Goal: Information Seeking & Learning: Learn about a topic

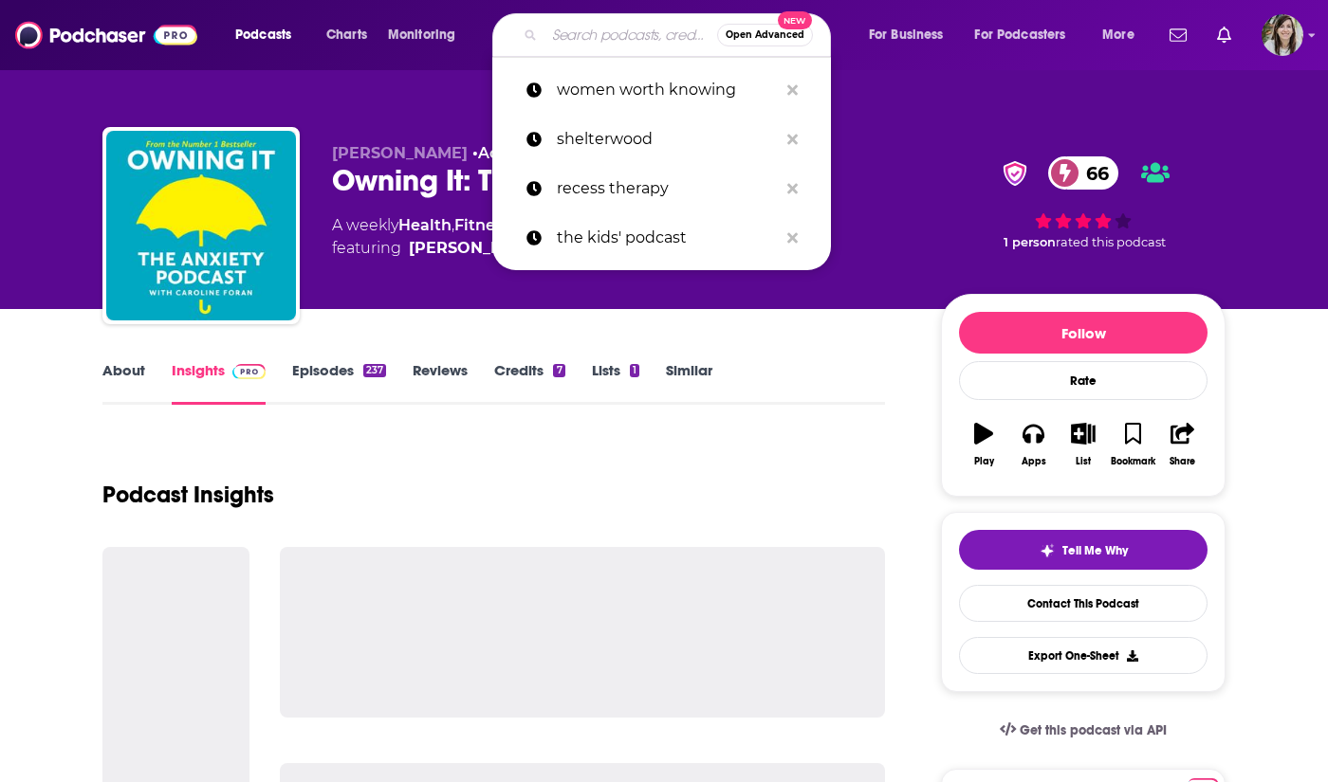
click at [587, 27] on input "Search podcasts, credits, & more..." at bounding box center [630, 35] width 173 height 30
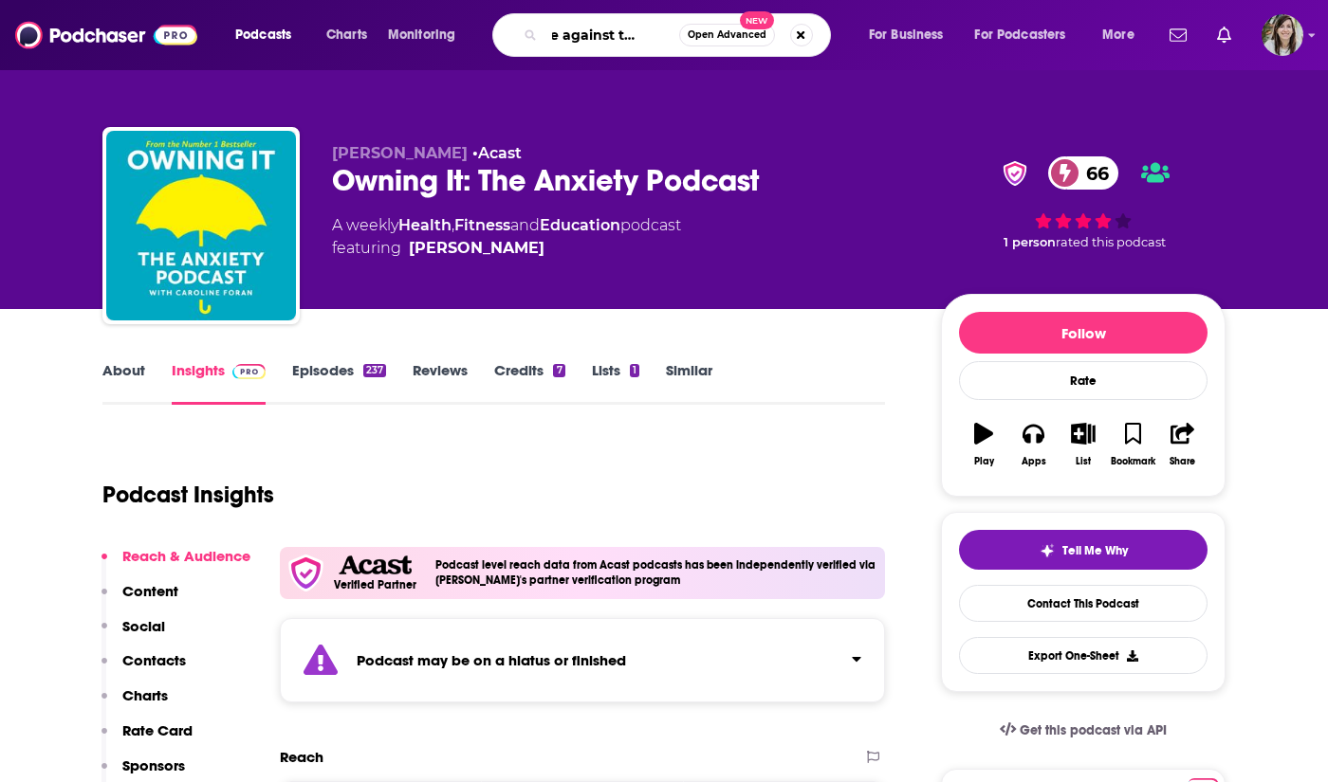
type input "rage against the vagine"
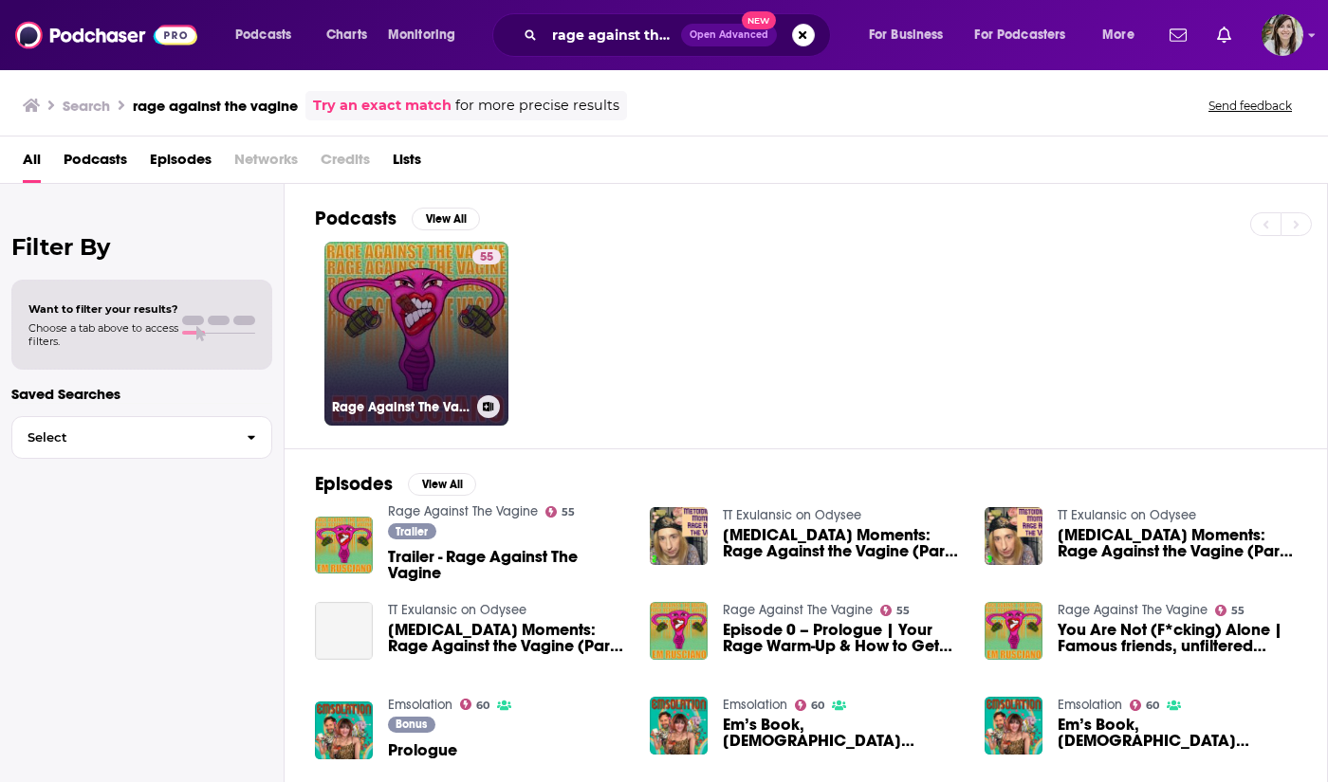
click at [416, 358] on link "55 Rage Against The Vagine" at bounding box center [416, 334] width 184 height 184
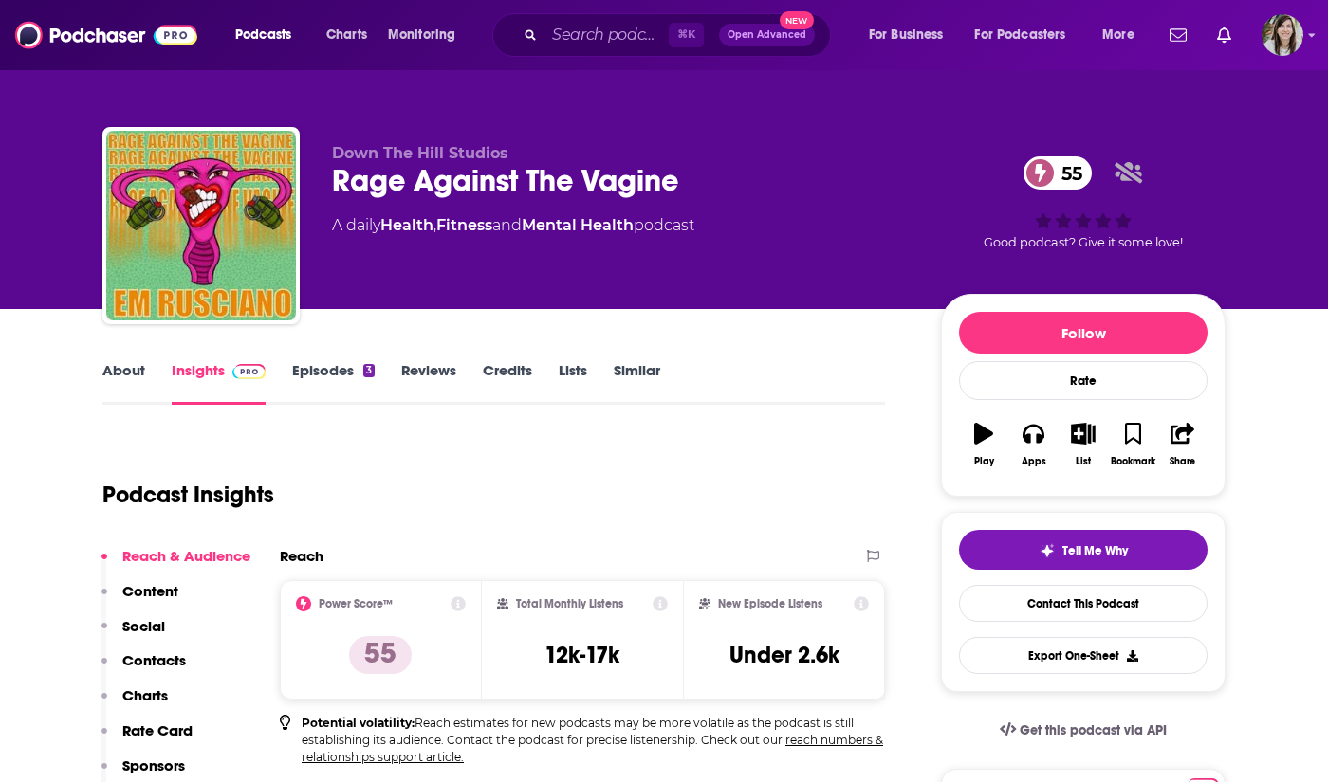
click at [352, 374] on link "Episodes 3" at bounding box center [333, 383] width 83 height 44
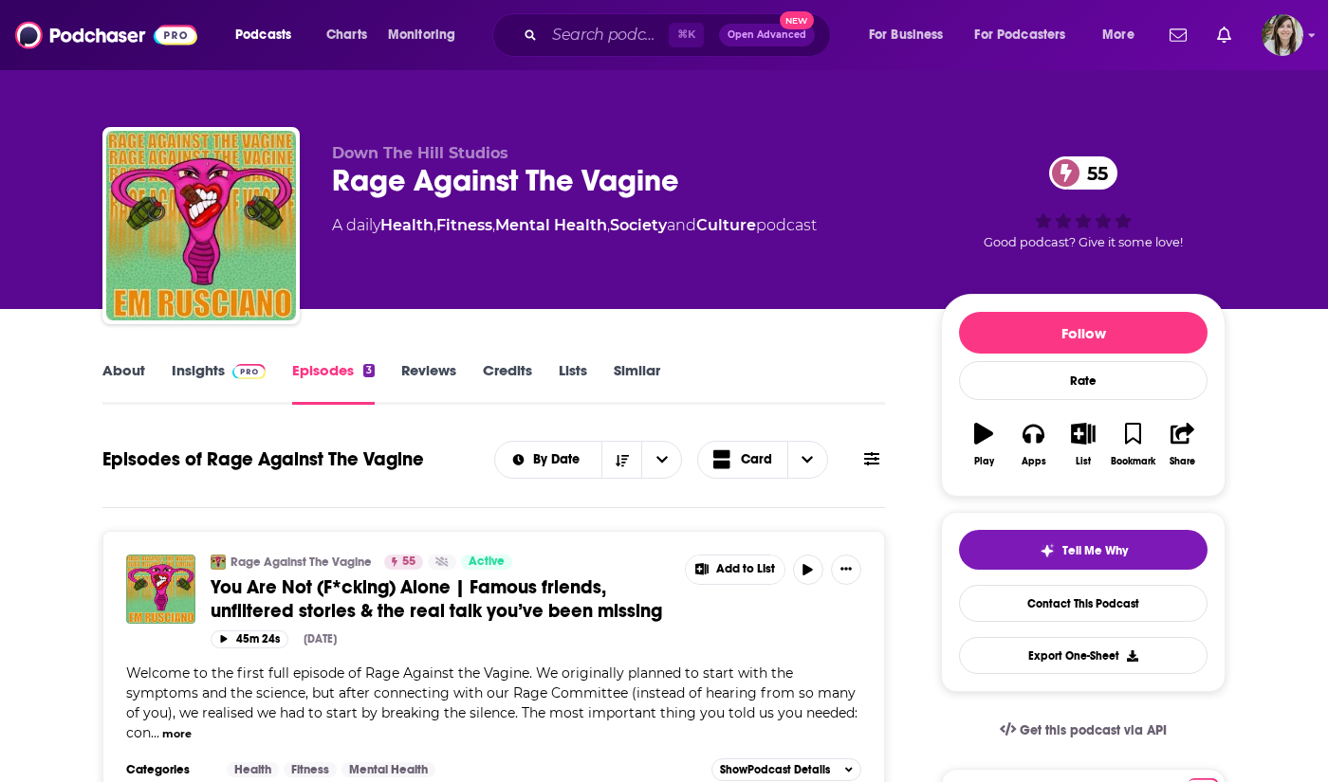
click at [212, 372] on link "Insights" at bounding box center [219, 383] width 94 height 44
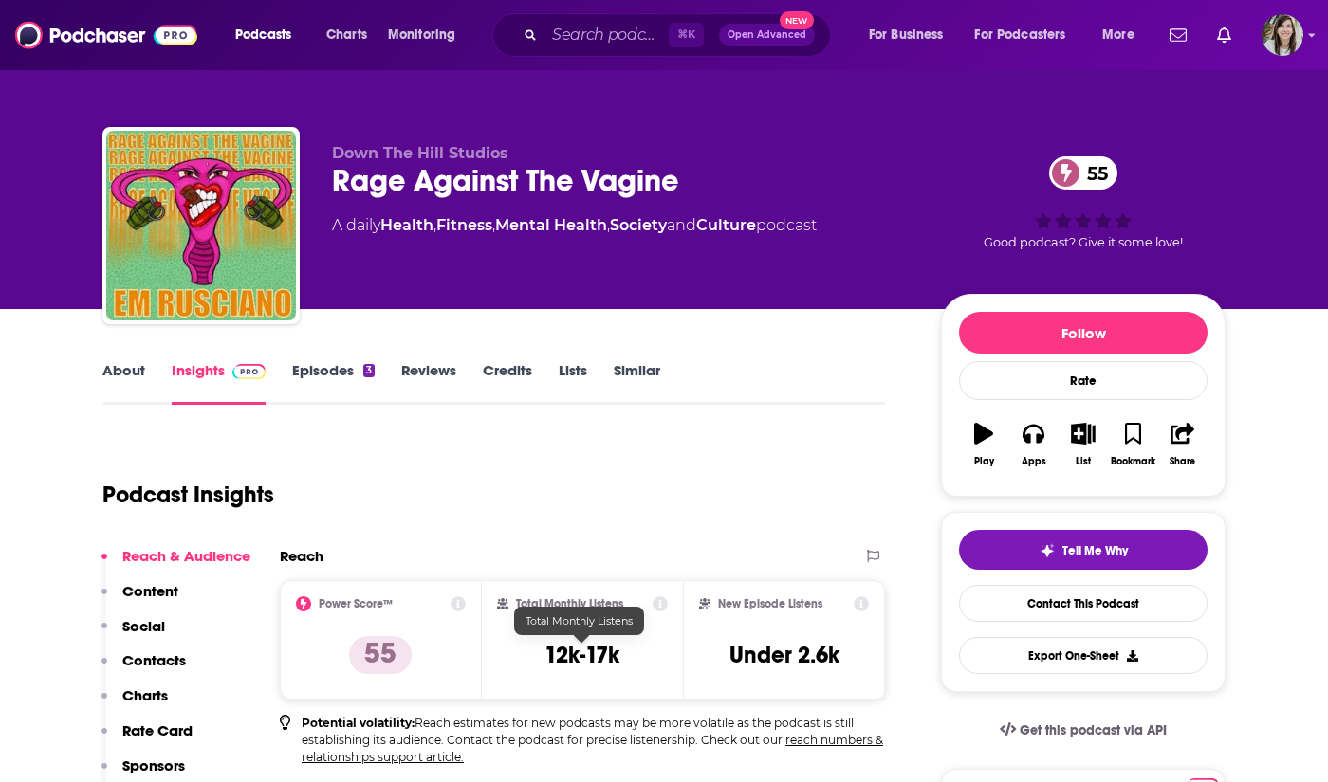
click at [603, 660] on h3 "12k-17k" at bounding box center [581, 655] width 75 height 28
copy div "12k-17k"
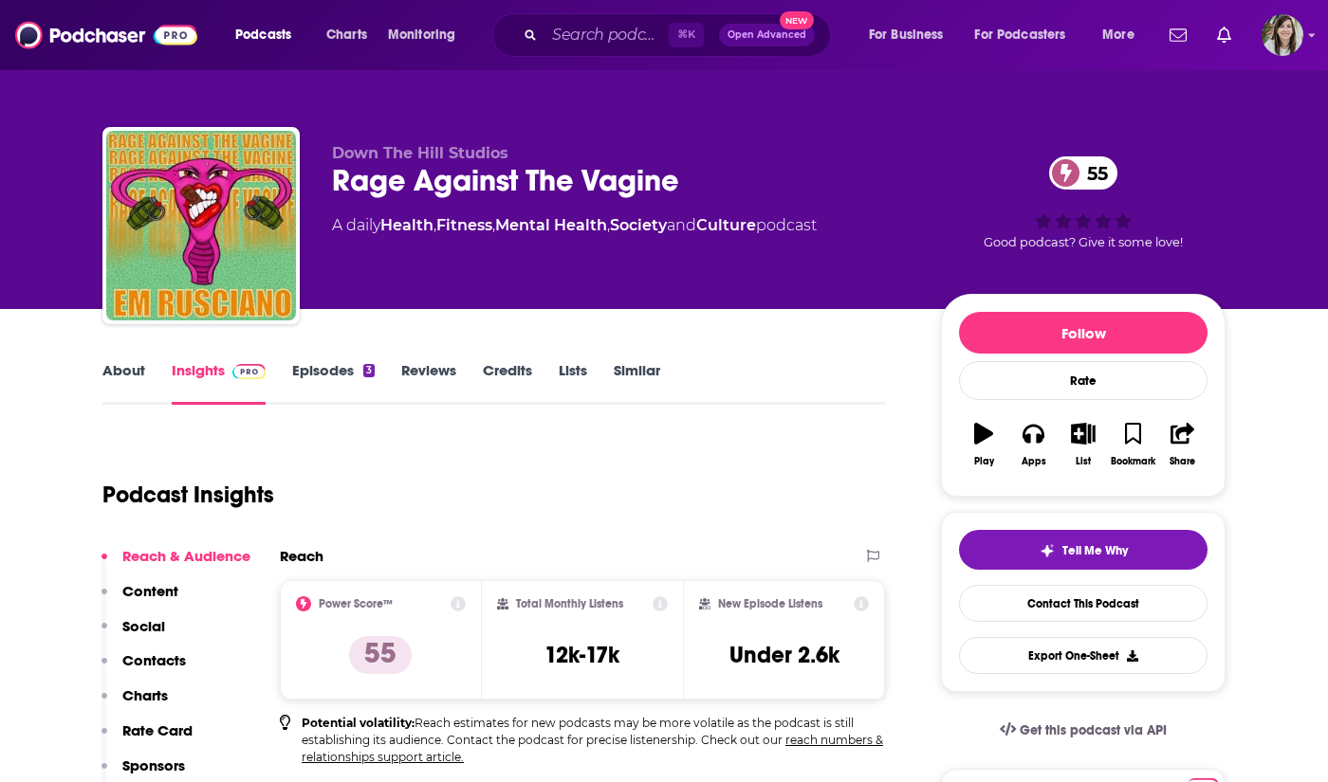
click at [142, 364] on link "About" at bounding box center [123, 383] width 43 height 44
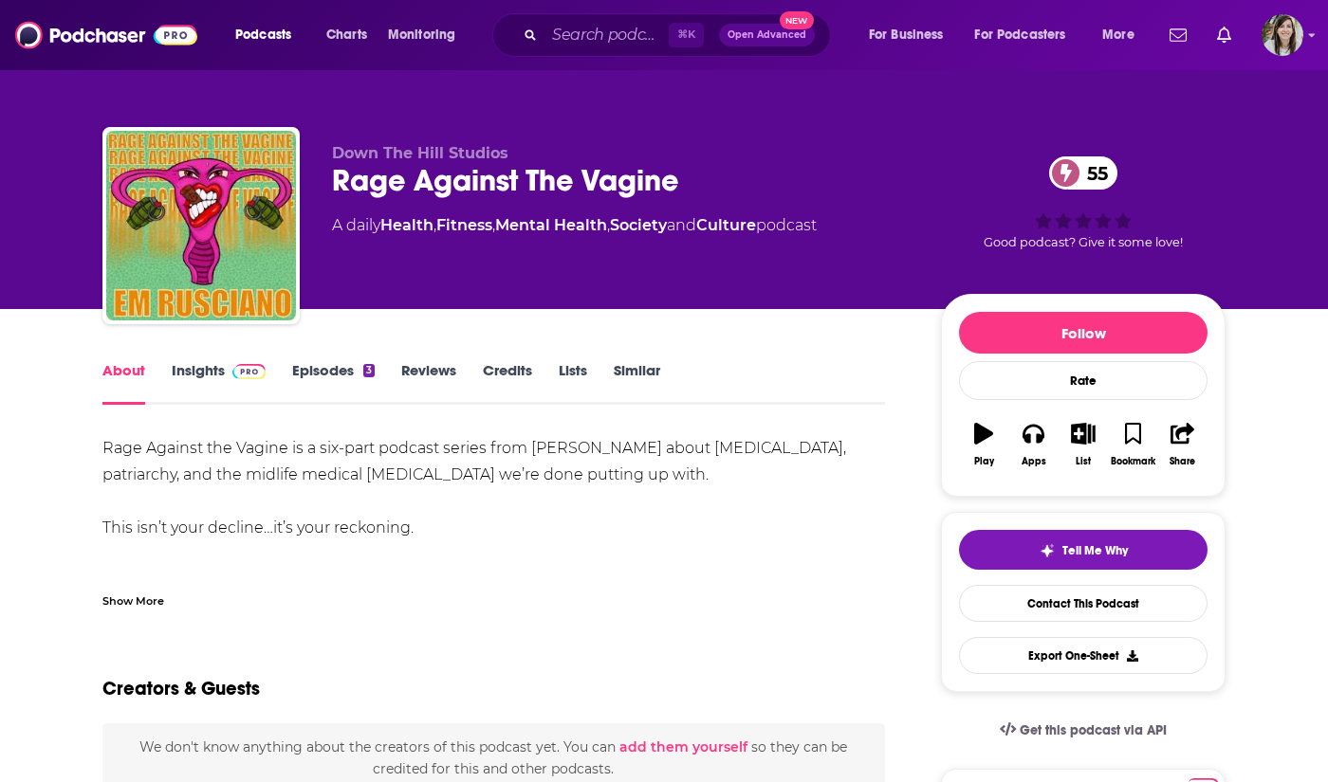
click at [390, 154] on span "Down The Hill Studios" at bounding box center [420, 153] width 176 height 18
copy p "Down The Hill Studios"
